Goal: Find specific page/section: Find specific page/section

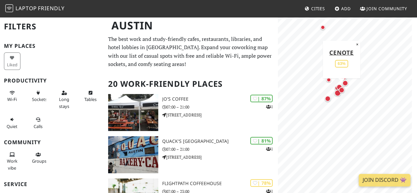
click at [337, 95] on div "Map marker" at bounding box center [341, 89] width 13 height 13
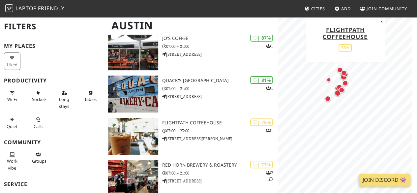
scroll to position [33, 0]
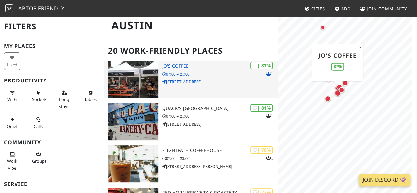
click at [171, 65] on h3 "Jo's Coffee" at bounding box center [220, 66] width 116 height 6
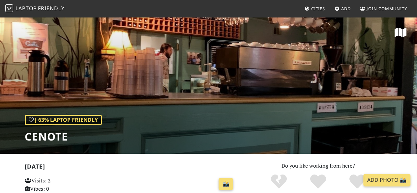
scroll to position [66, 0]
